Goal: Information Seeking & Learning: Learn about a topic

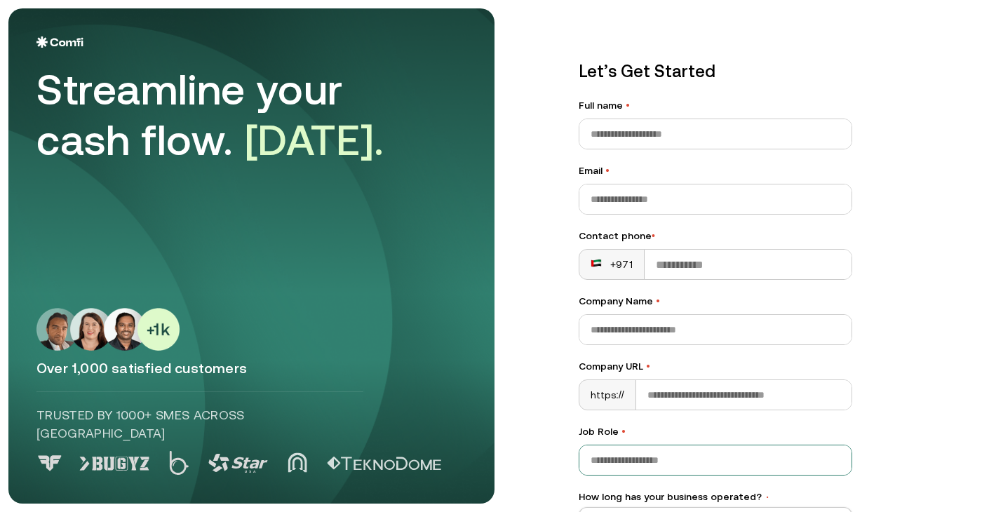
click at [53, 38] on img at bounding box center [59, 41] width 47 height 11
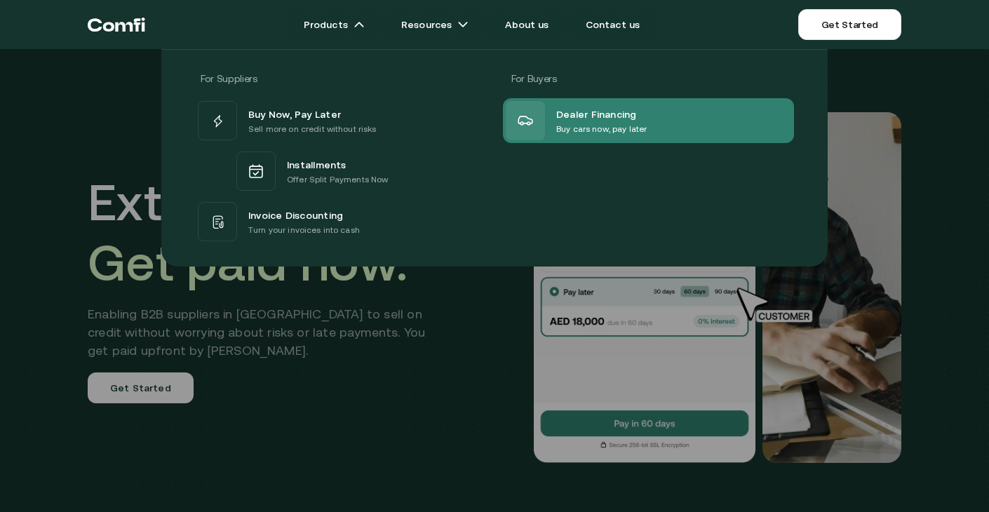
click at [599, 128] on p "Buy cars now, pay later" at bounding box center [602, 129] width 91 height 14
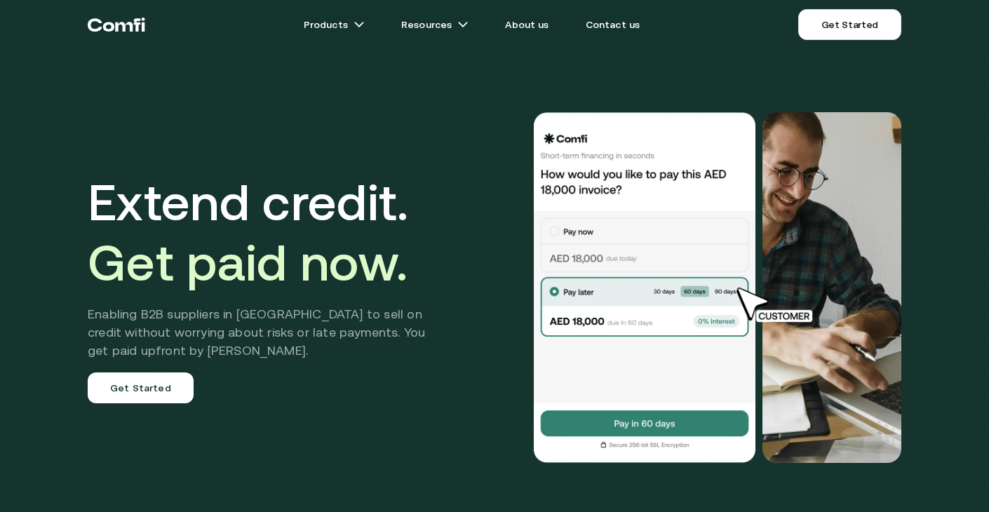
click at [488, 298] on div at bounding box center [682, 287] width 439 height 351
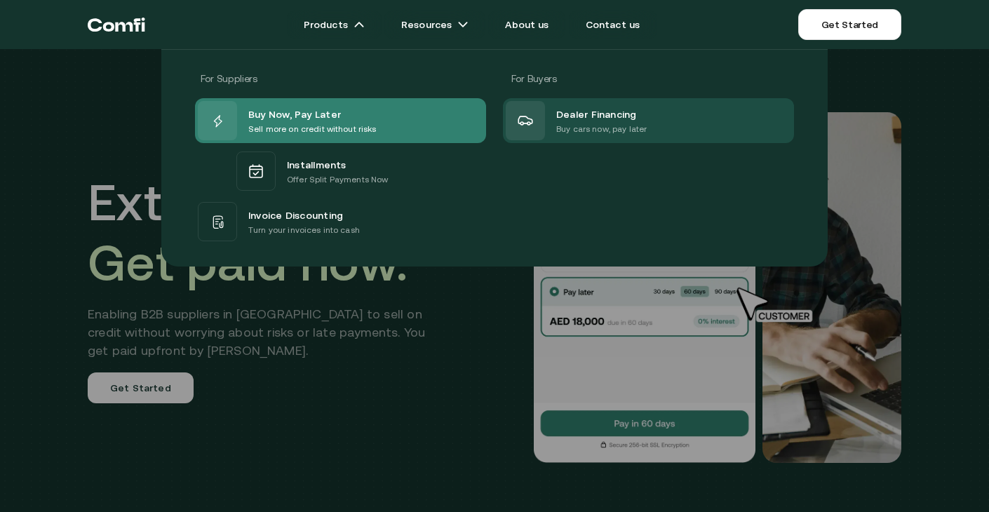
click at [306, 132] on p "Sell more on credit without risks" at bounding box center [312, 129] width 128 height 14
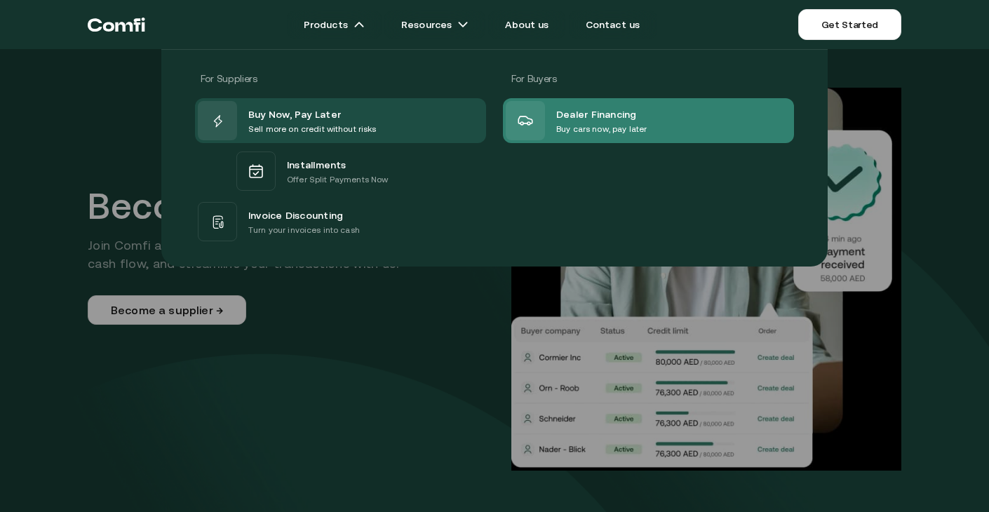
click at [604, 142] on div "Dealer Financing Buy cars now, pay later" at bounding box center [648, 120] width 291 height 45
